Goal: Download file/media

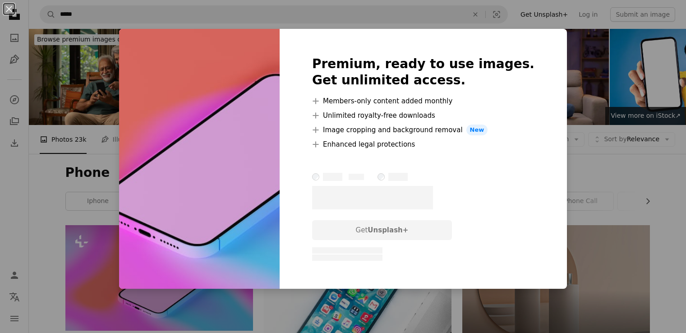
scroll to position [119, 0]
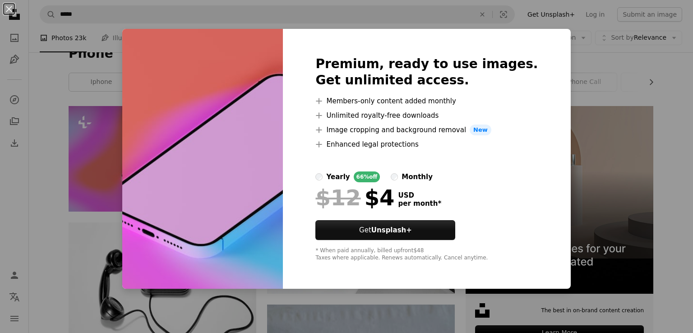
click at [518, 47] on div "Premium, ready to use images. Get unlimited access. A plus sign Members-only co…" at bounding box center [426, 159] width 287 height 260
click at [11, 9] on button "An X shape" at bounding box center [9, 9] width 11 height 11
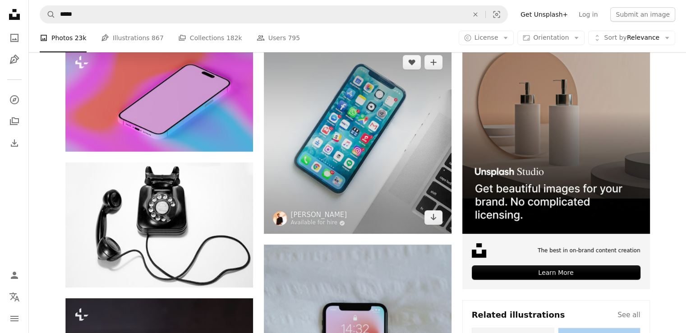
scroll to position [164, 0]
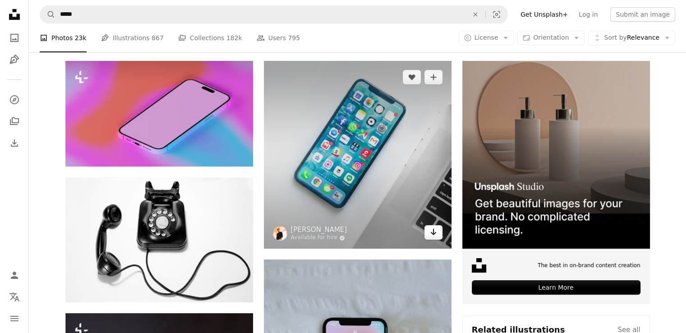
click at [431, 234] on icon "Arrow pointing down" at bounding box center [433, 231] width 7 height 11
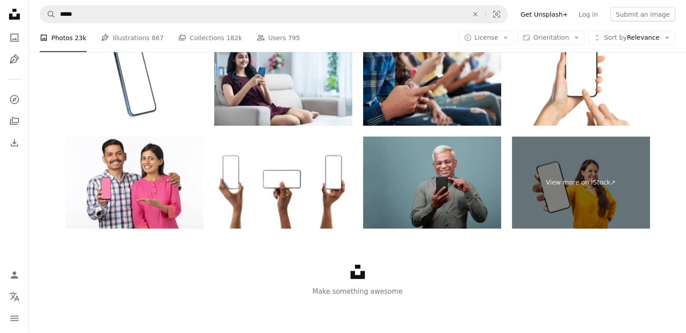
scroll to position [1607, 0]
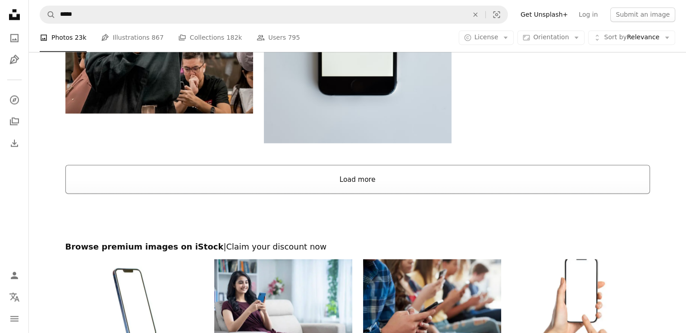
click at [403, 177] on button "Load more" at bounding box center [357, 179] width 584 height 29
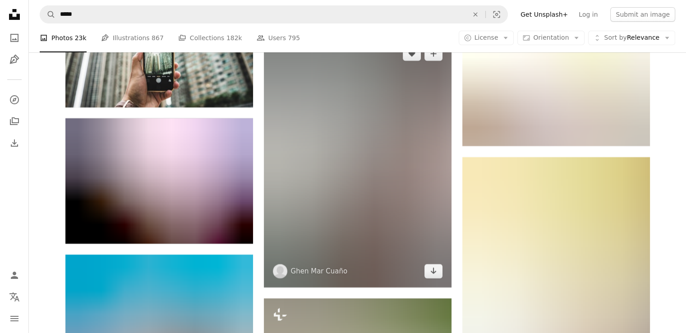
scroll to position [6702, 0]
